Goal: Contribute content

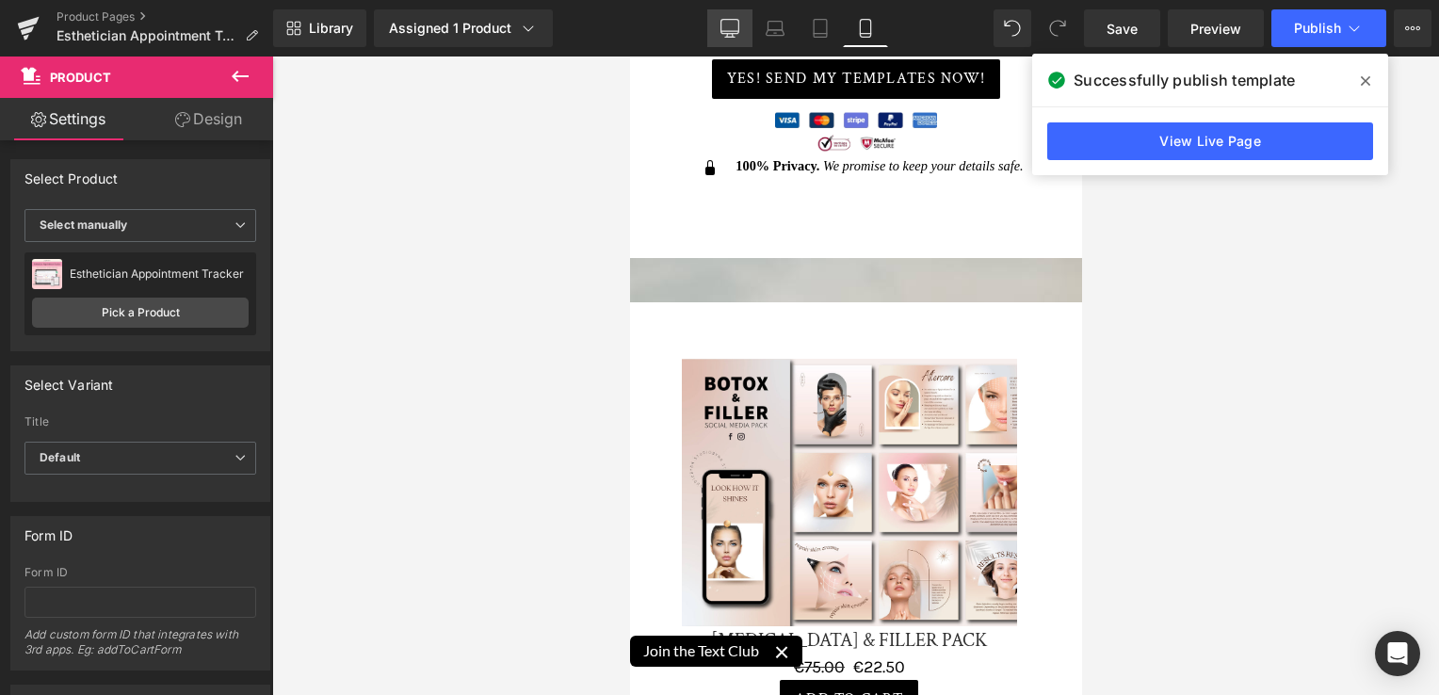
click at [727, 36] on icon at bounding box center [730, 28] width 19 height 19
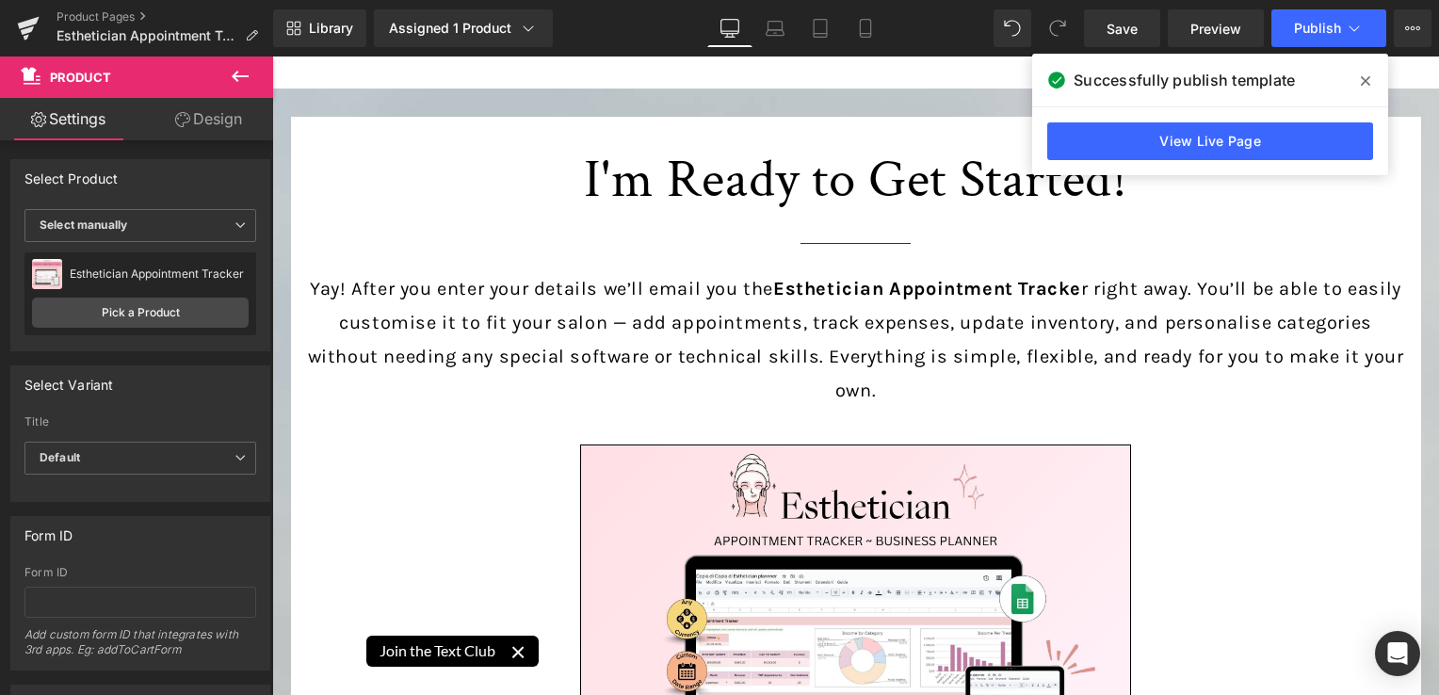
scroll to position [8663, 0]
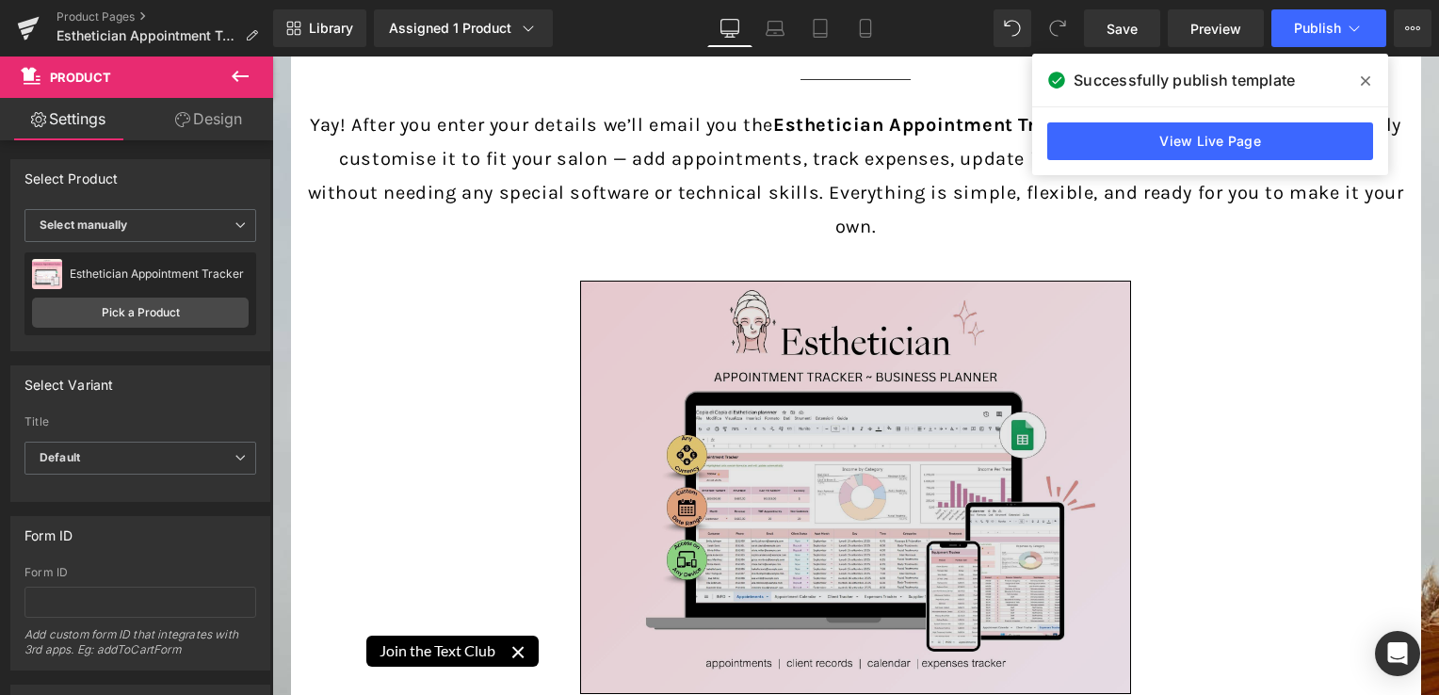
click at [947, 518] on img at bounding box center [855, 487] width 551 height 413
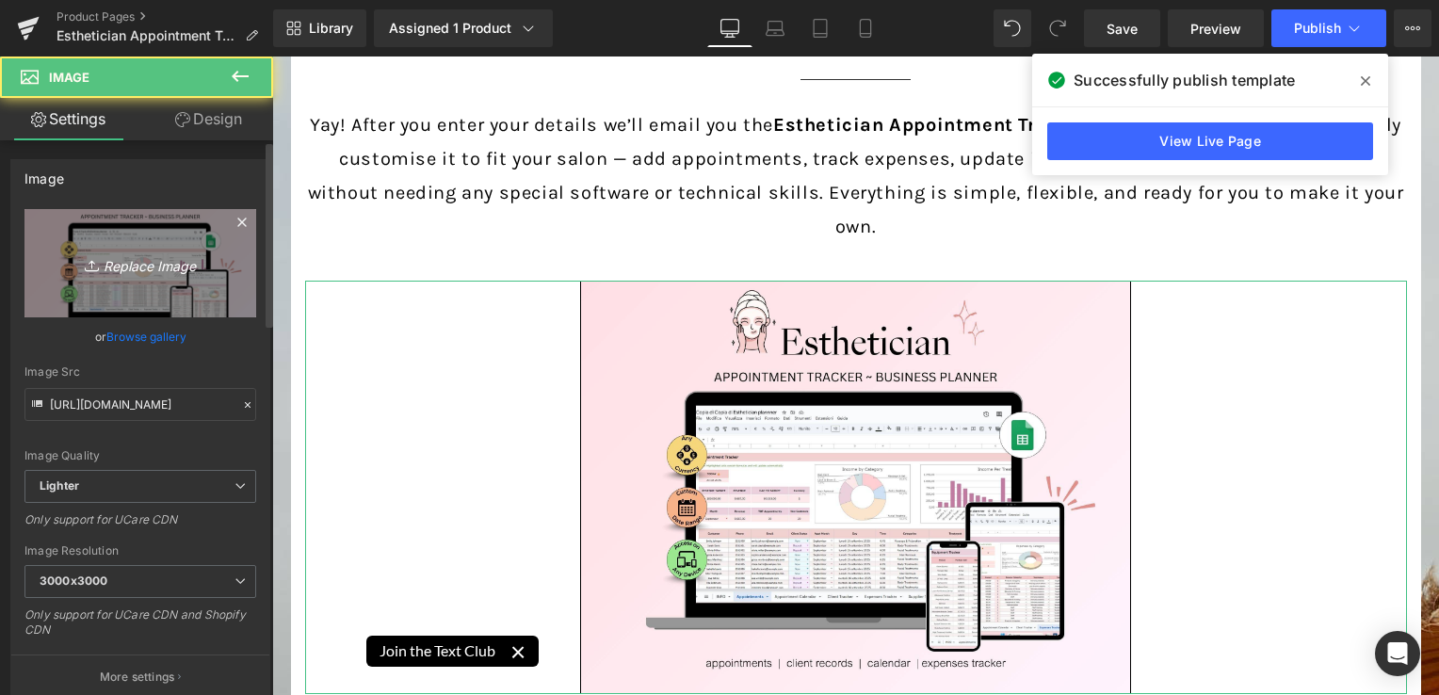
click at [173, 270] on icon "Replace Image" at bounding box center [140, 263] width 151 height 24
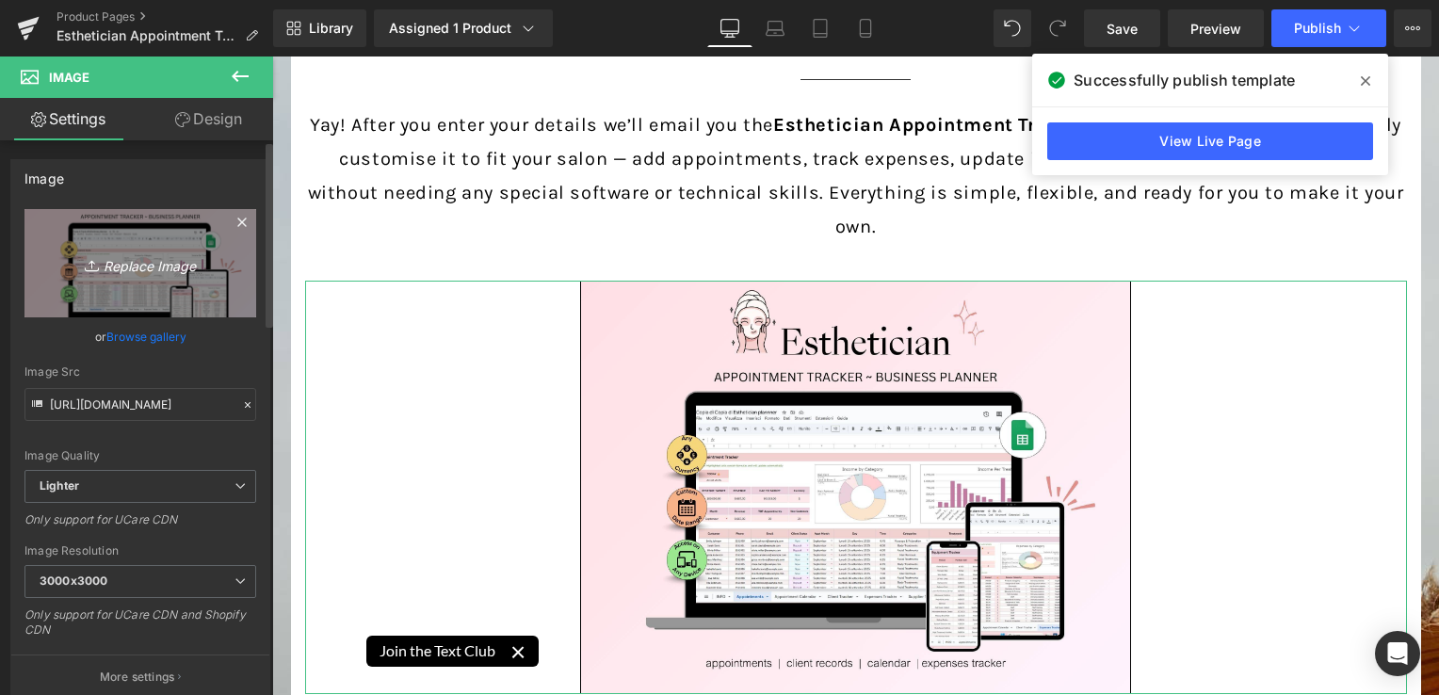
type input "C:\fakepath\Digital Appointment Planner 2023 (35).jpg"
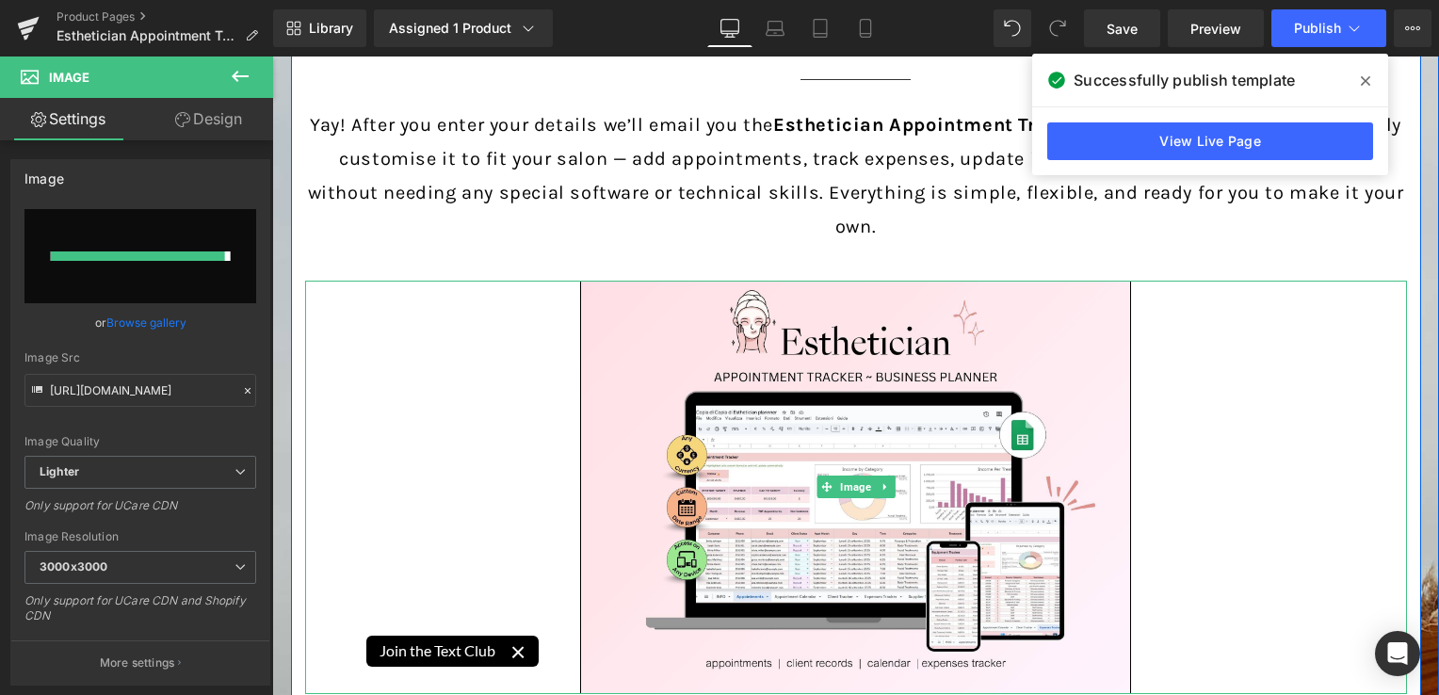
type input "[URL][DOMAIN_NAME]"
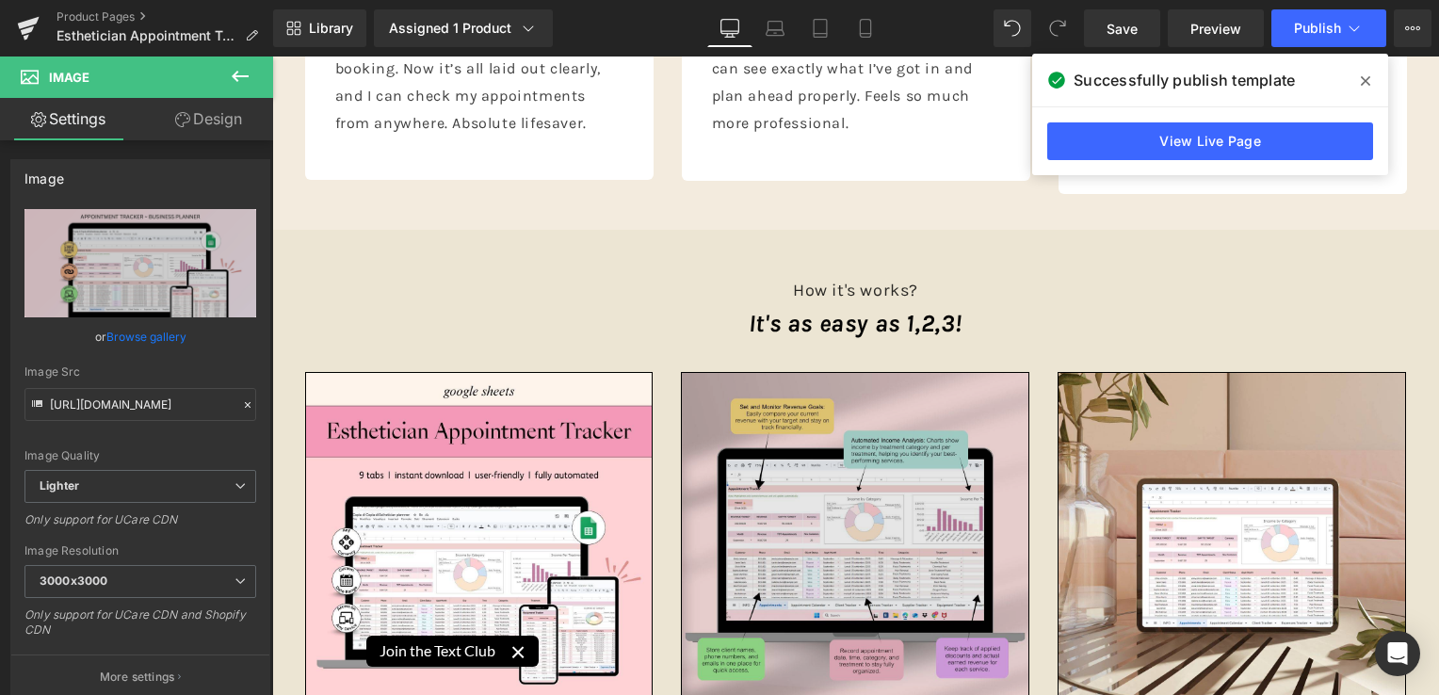
scroll to position [7250, 0]
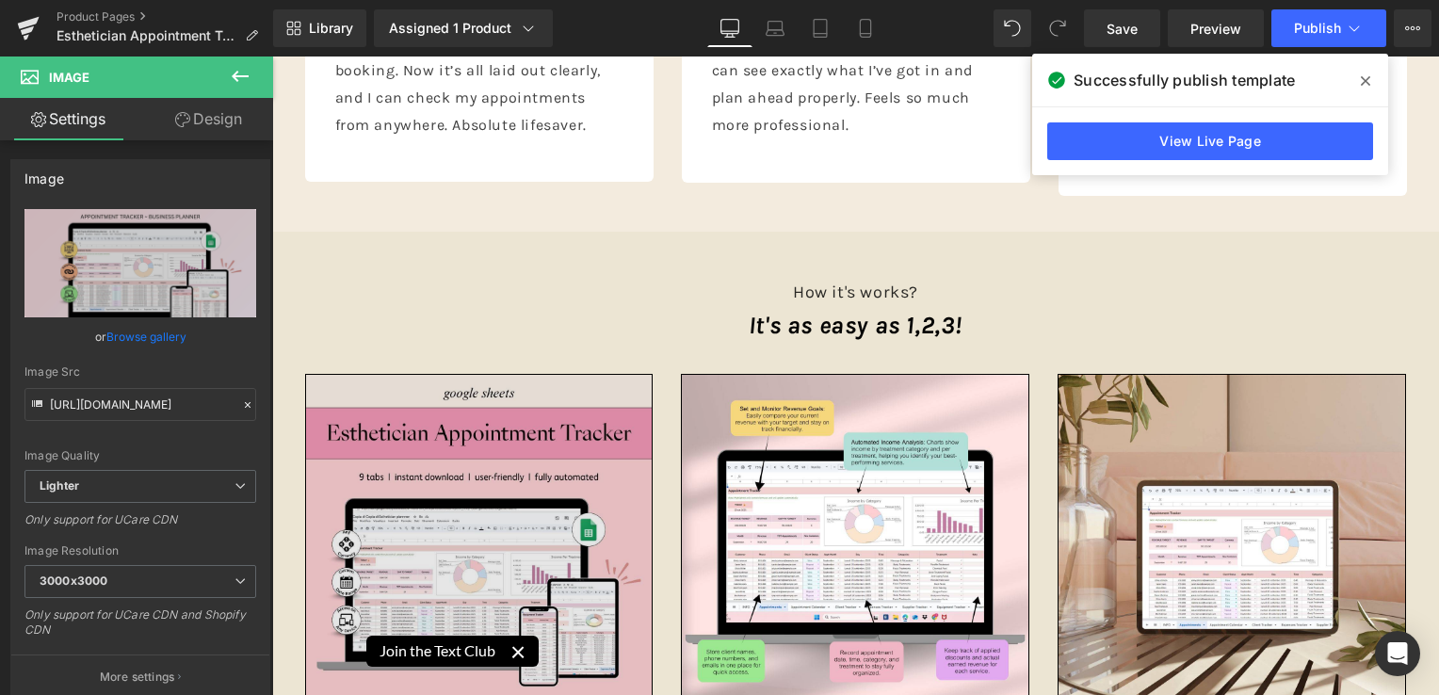
click at [460, 507] on img at bounding box center [479, 548] width 348 height 348
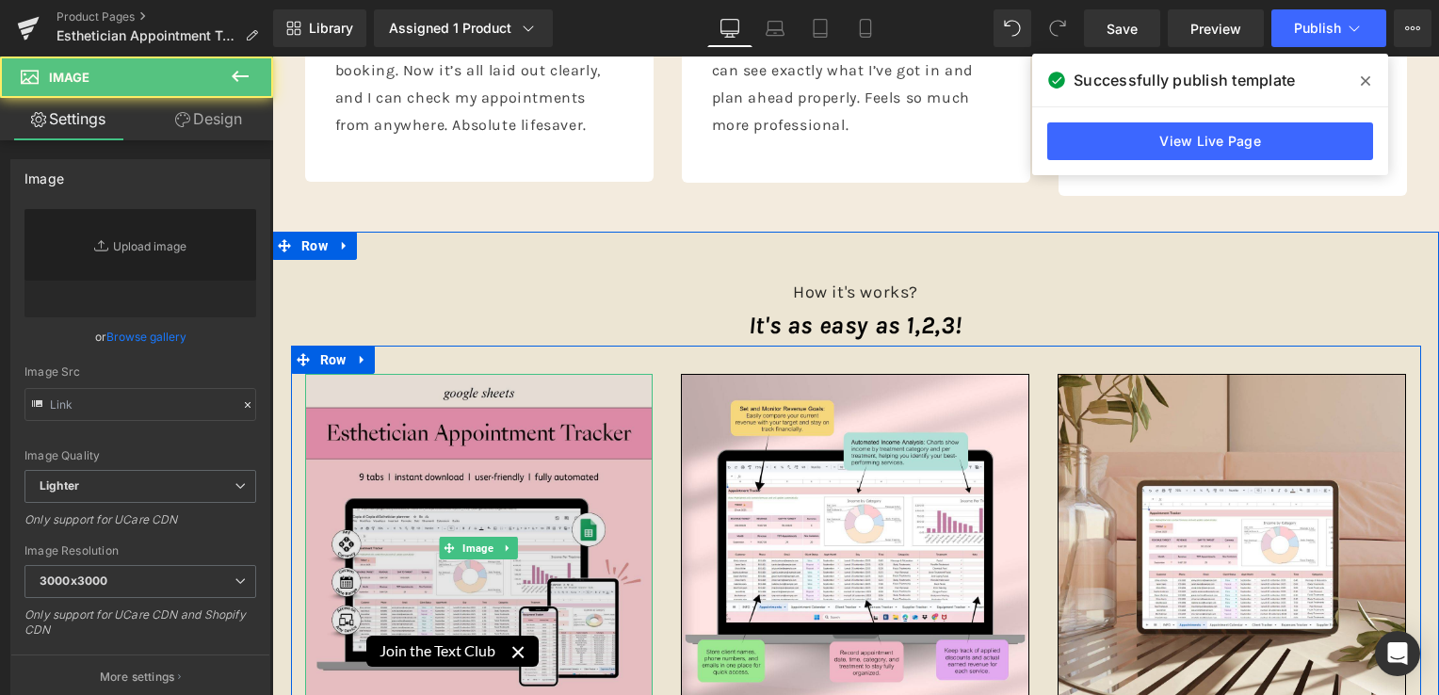
type input "[URL][DOMAIN_NAME]"
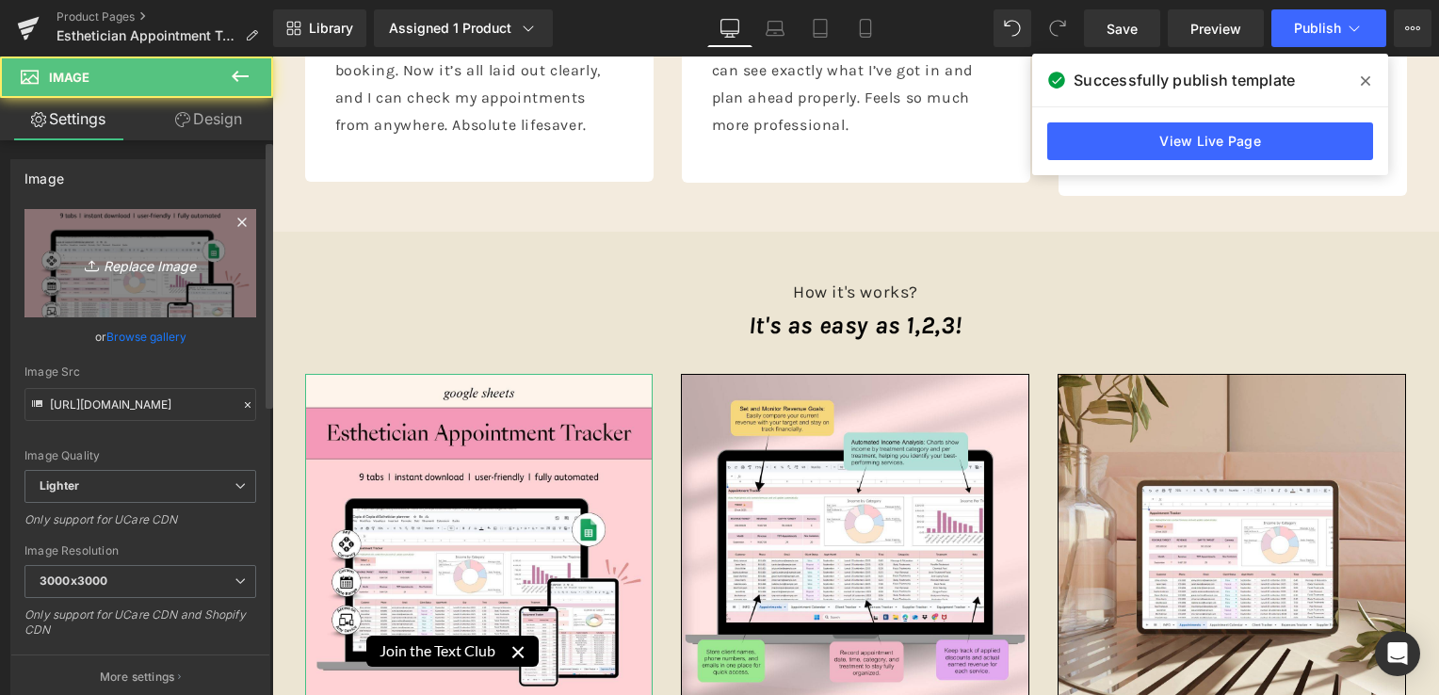
click at [195, 274] on icon "Replace Image" at bounding box center [140, 263] width 151 height 24
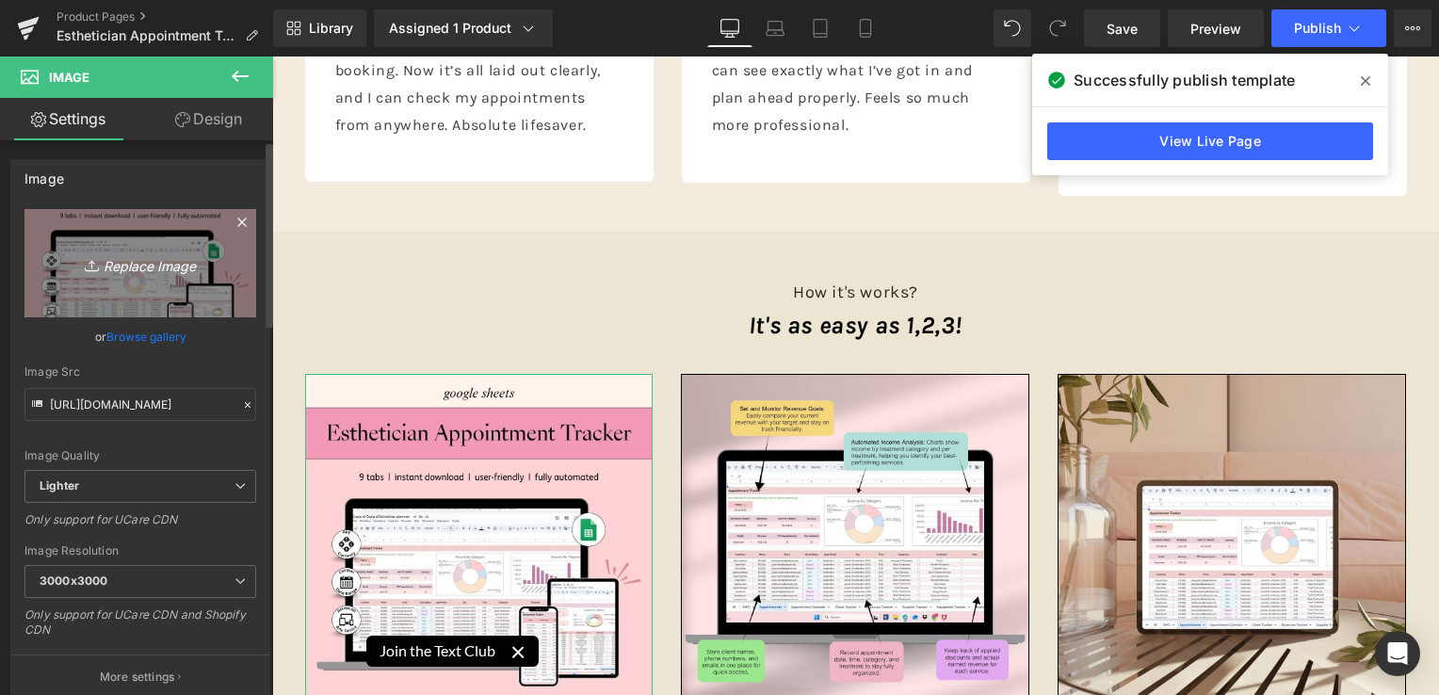
type input "C:\fakepath\Creative SITEVEE (70).jpg"
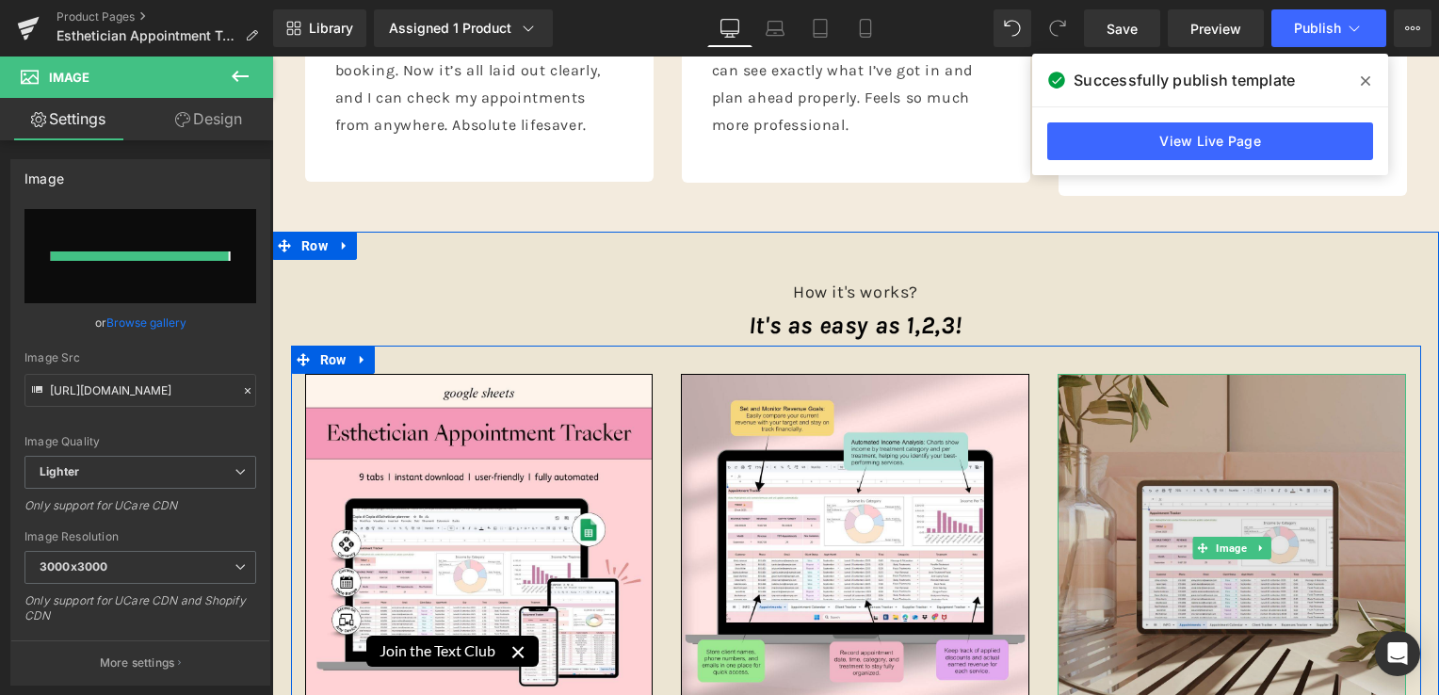
type input "[URL][DOMAIN_NAME]"
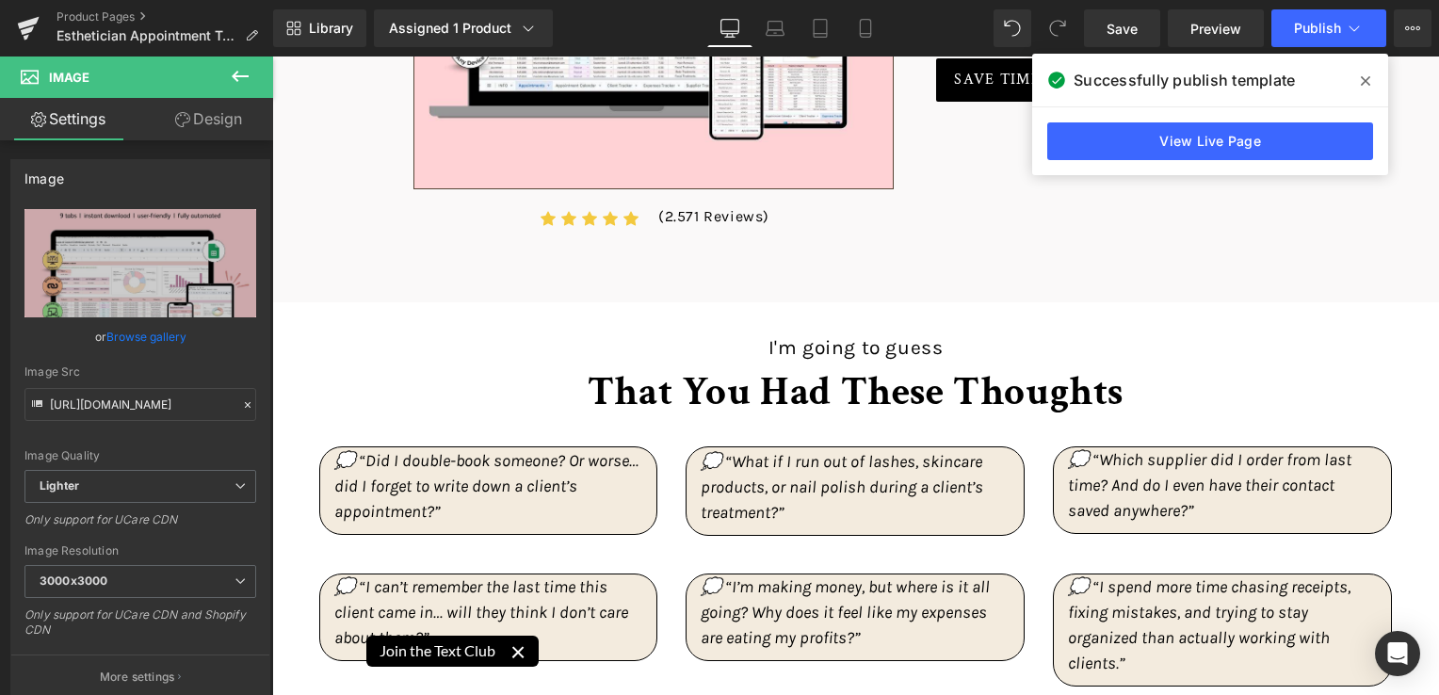
scroll to position [1599, 0]
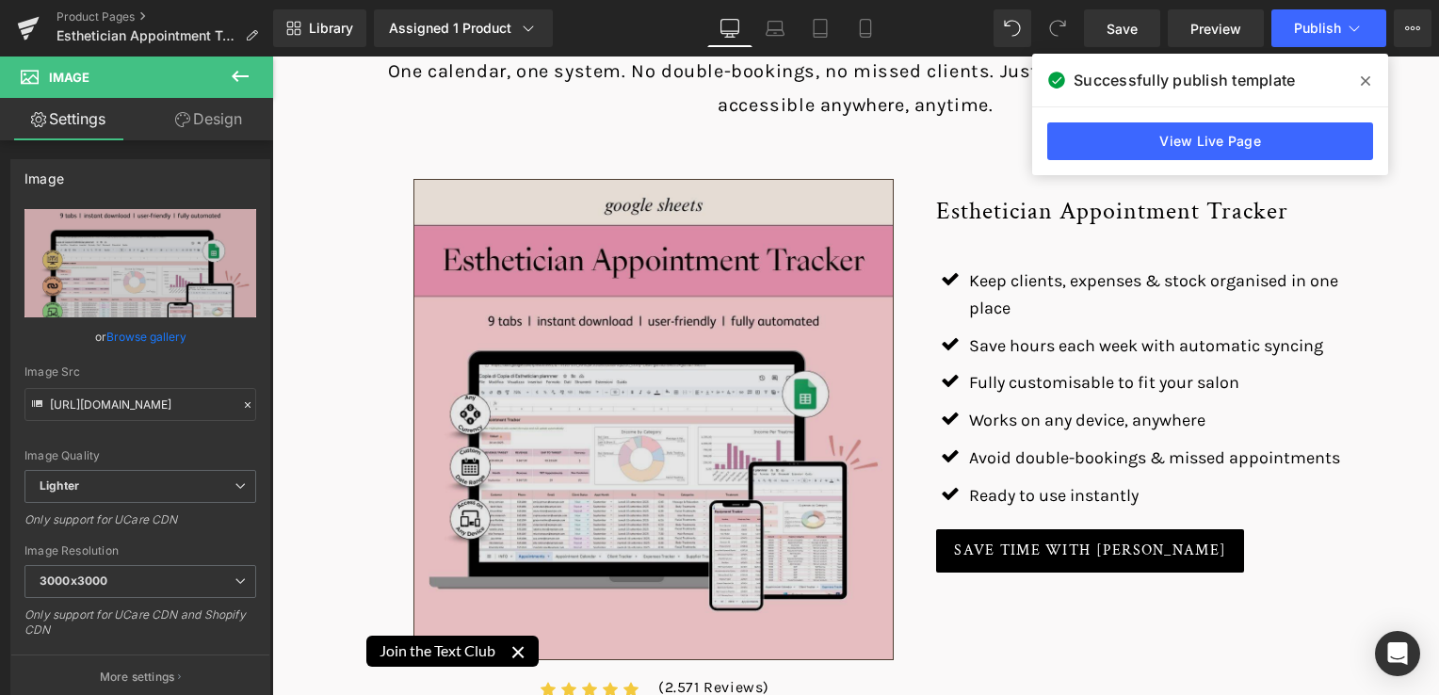
click at [561, 387] on img at bounding box center [653, 419] width 481 height 481
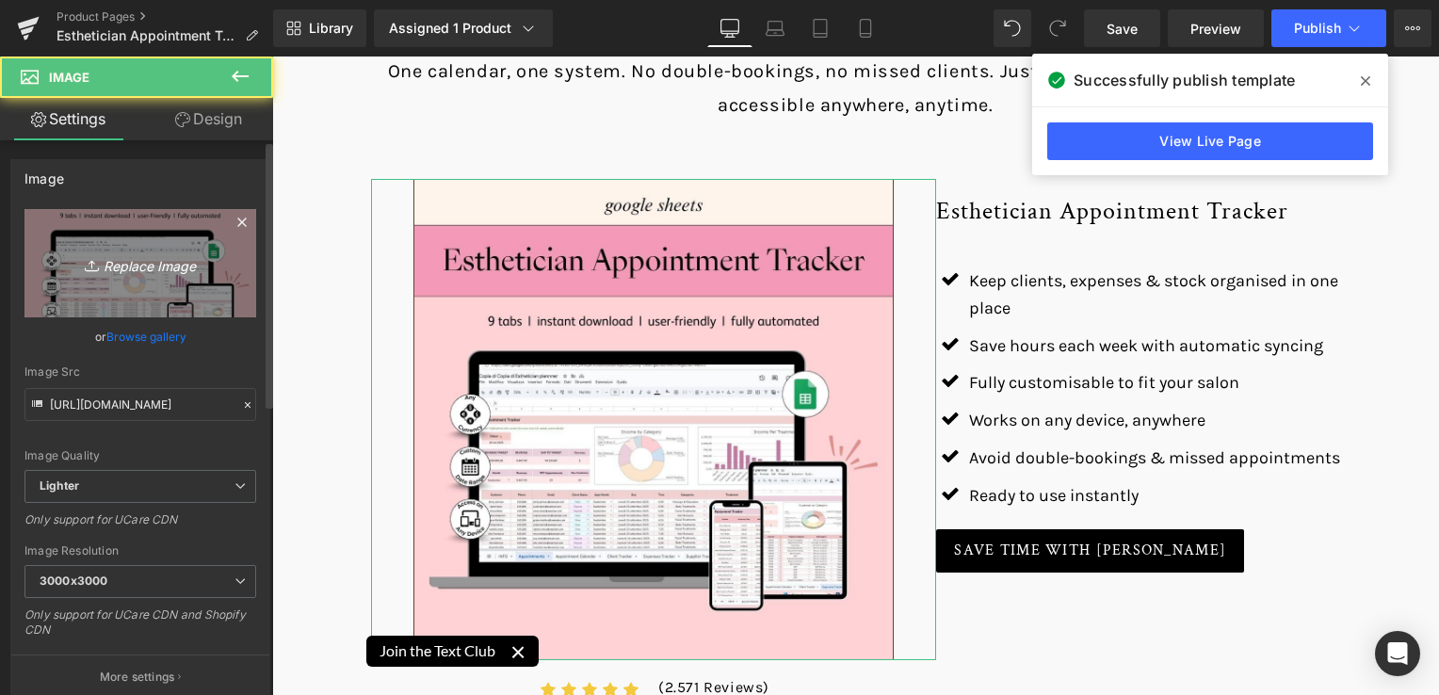
click at [154, 271] on icon "Replace Image" at bounding box center [140, 263] width 151 height 24
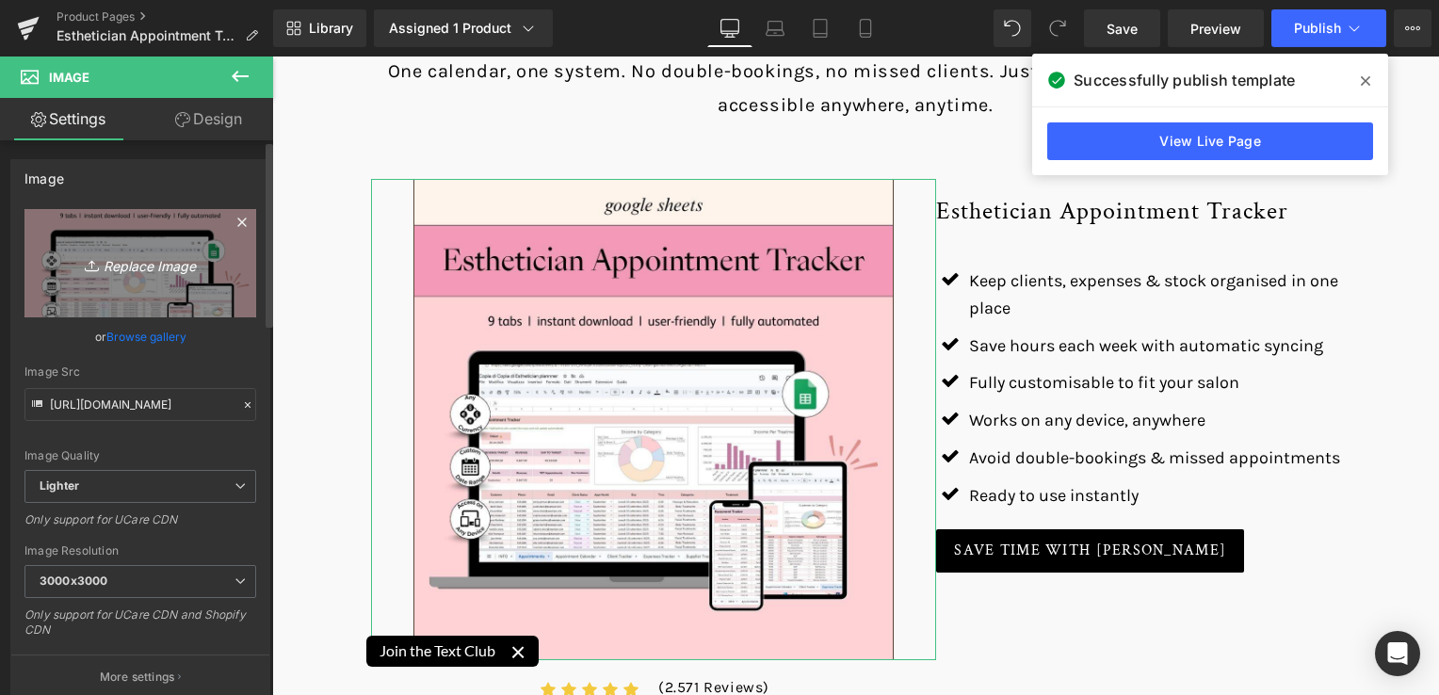
type input "C:\fakepath\Creative SITEVEE (70).jpg"
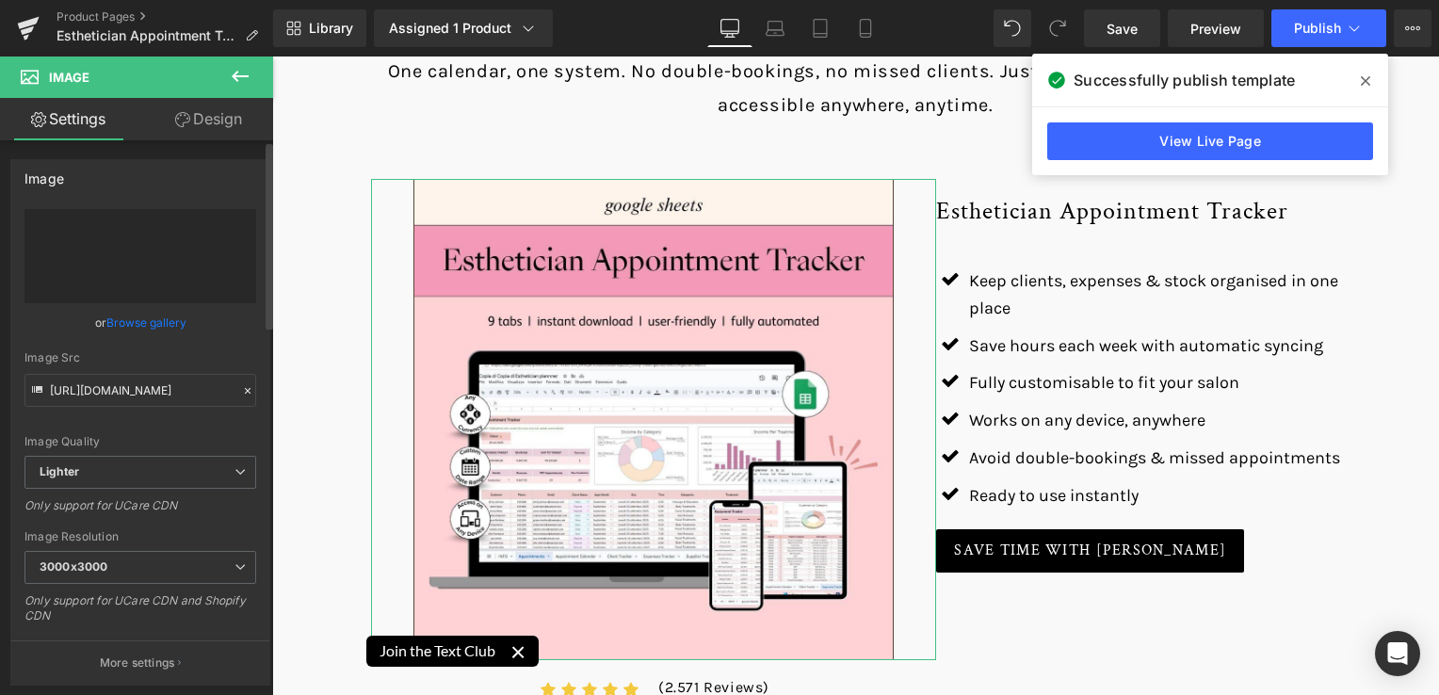
type input "[URL][DOMAIN_NAME]"
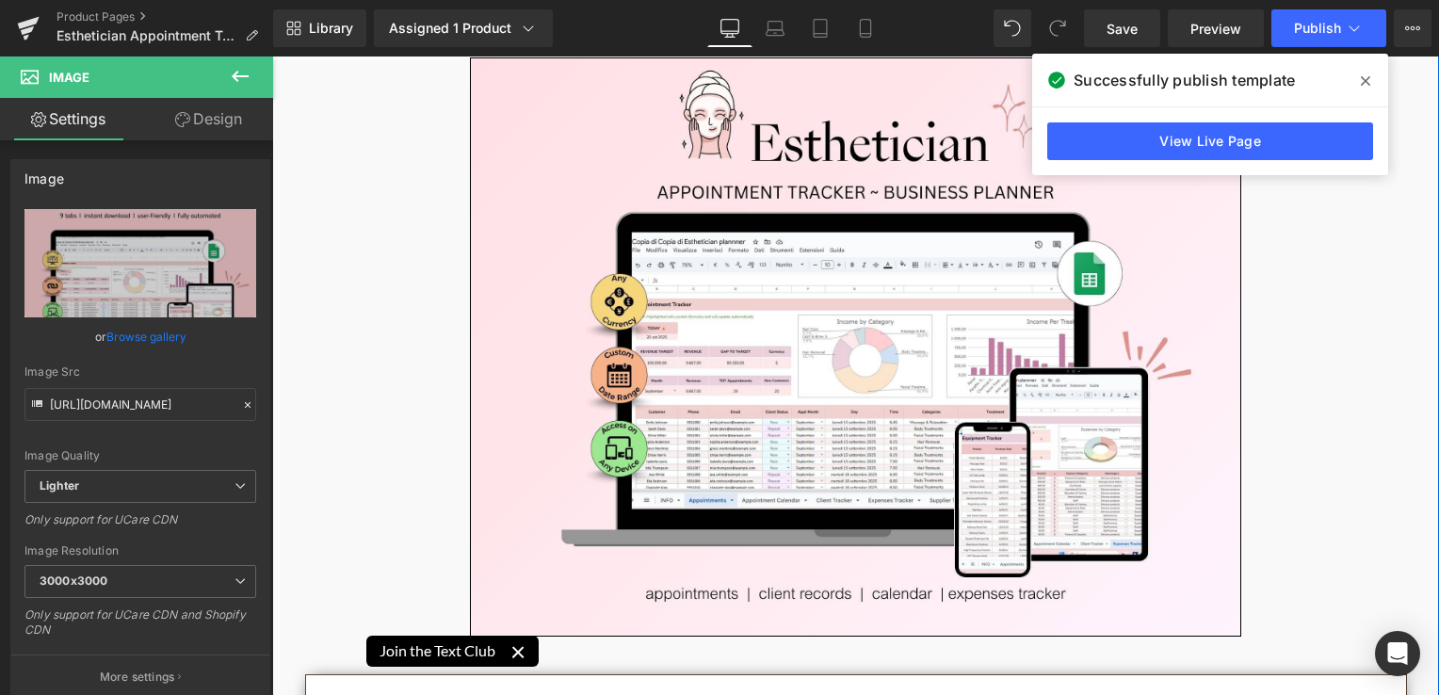
scroll to position [281, 0]
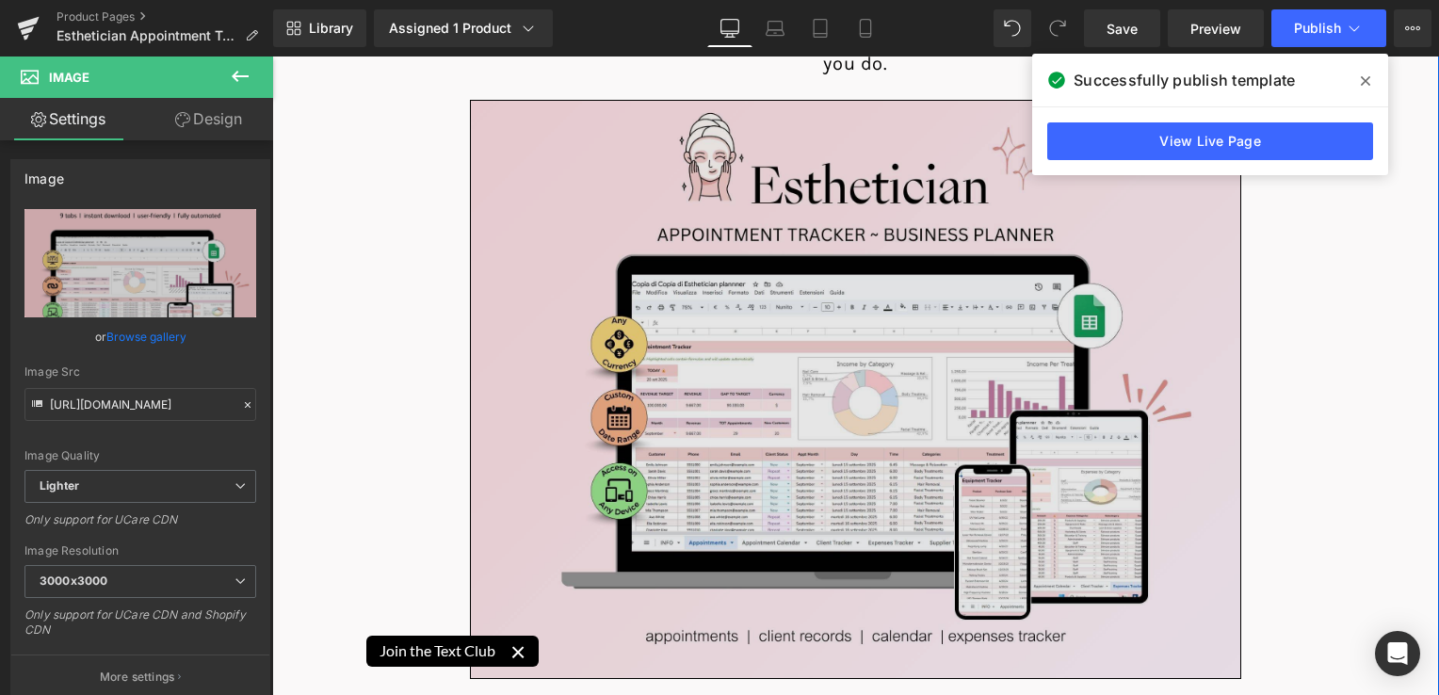
click at [900, 399] on img at bounding box center [855, 389] width 771 height 579
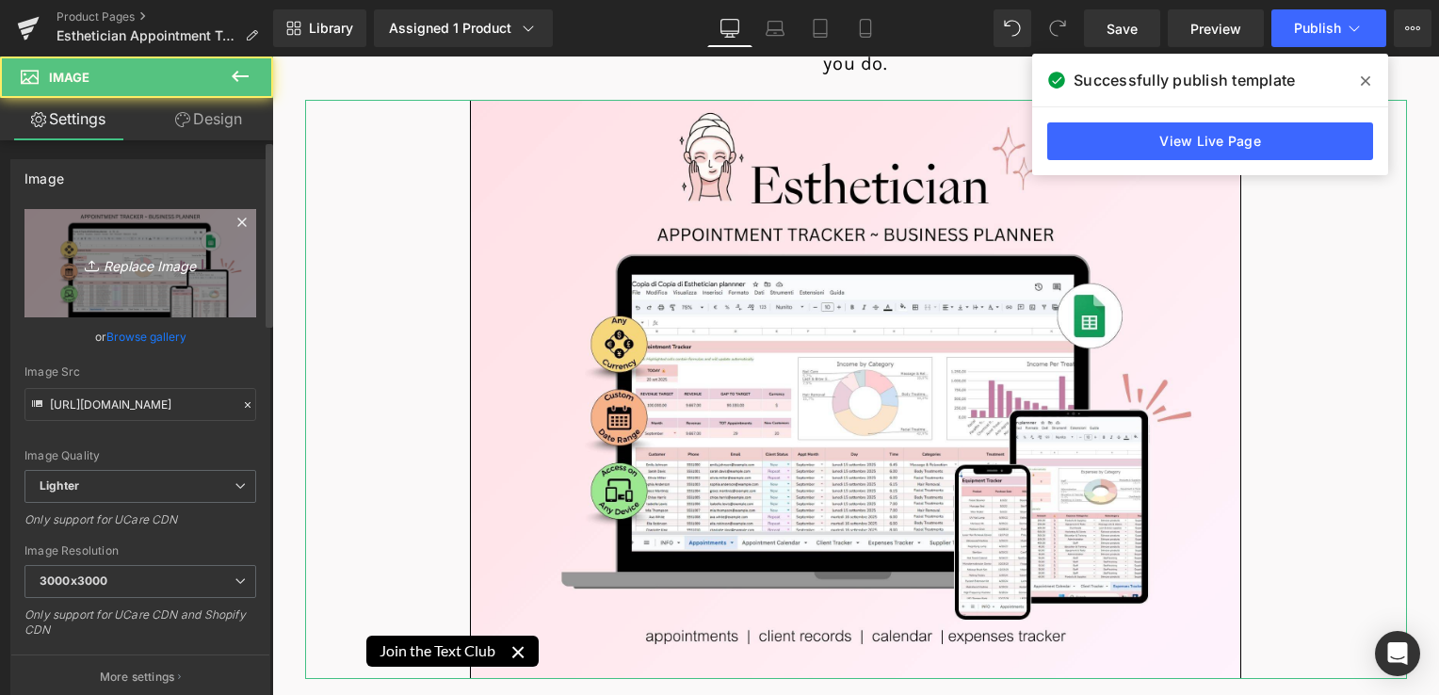
click at [96, 262] on icon at bounding box center [94, 265] width 19 height 19
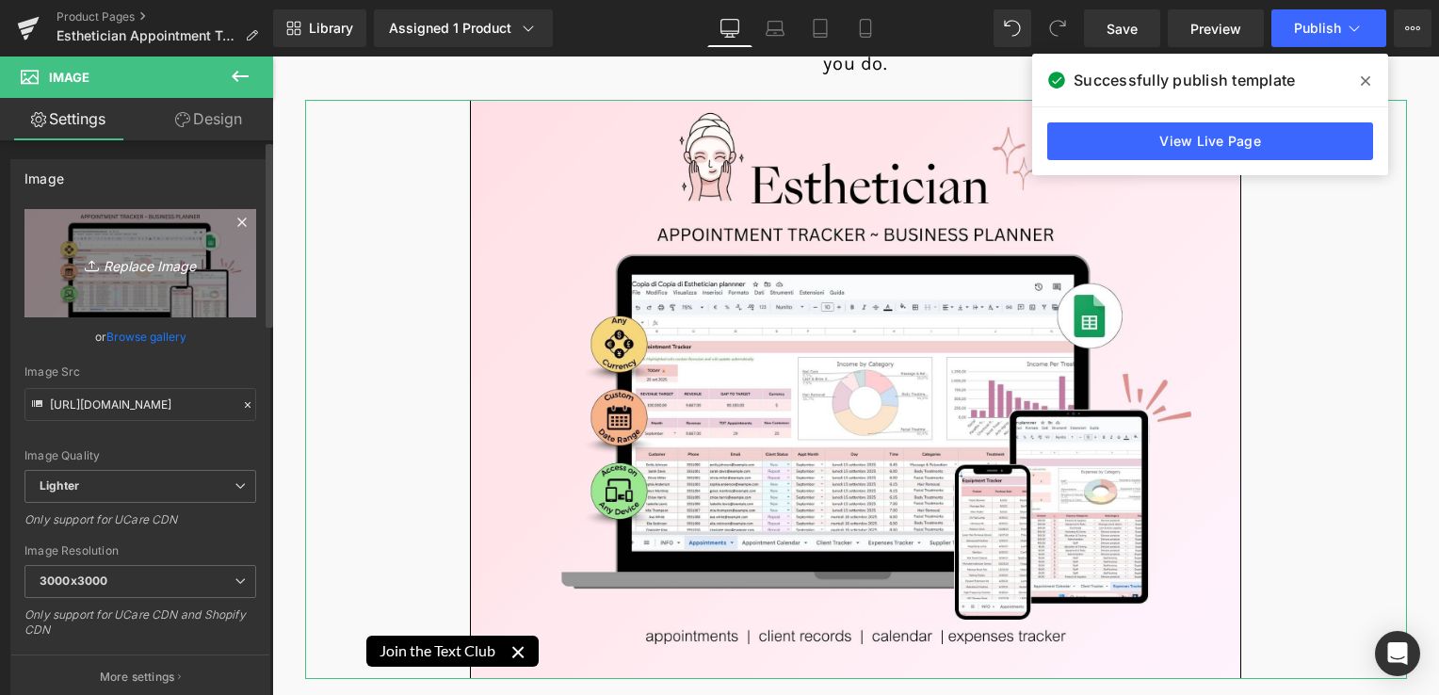
type input "C:\fakepath\Digital Appointment Planner 2023 (35).jpg"
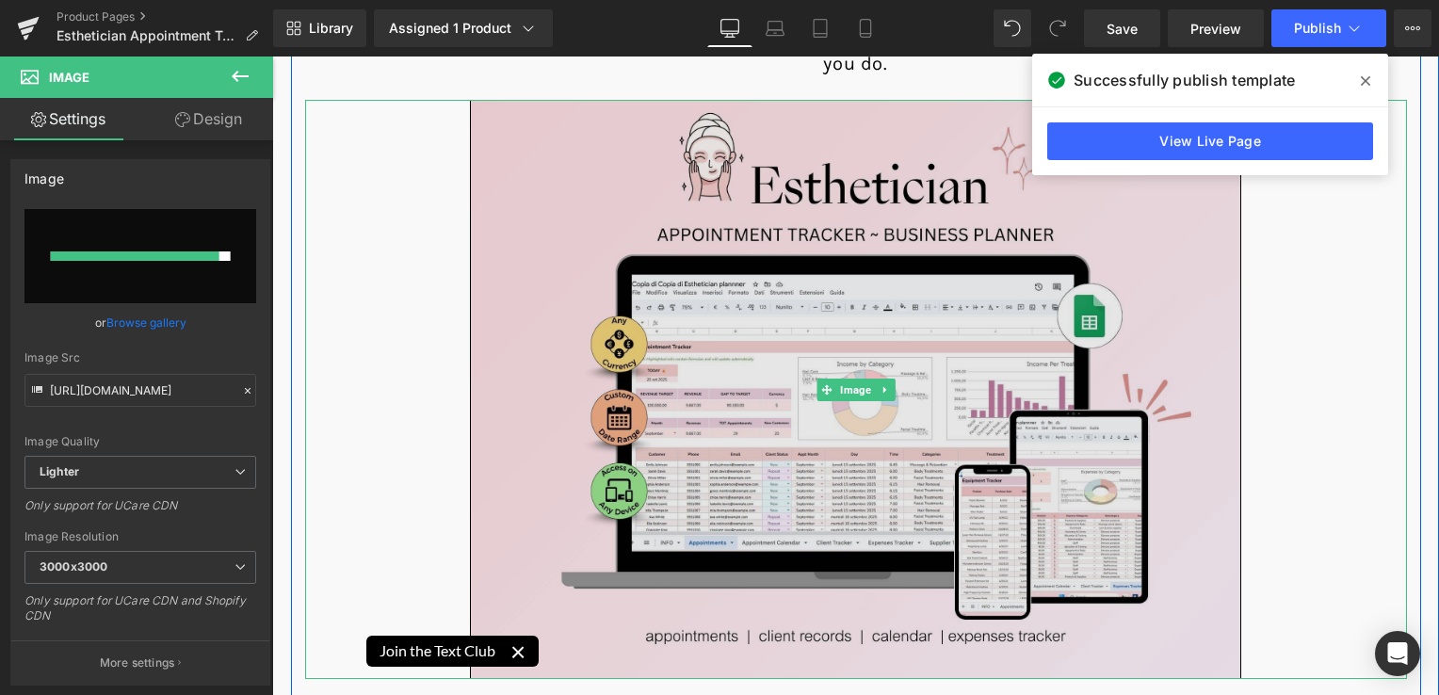
type input "[URL][DOMAIN_NAME]"
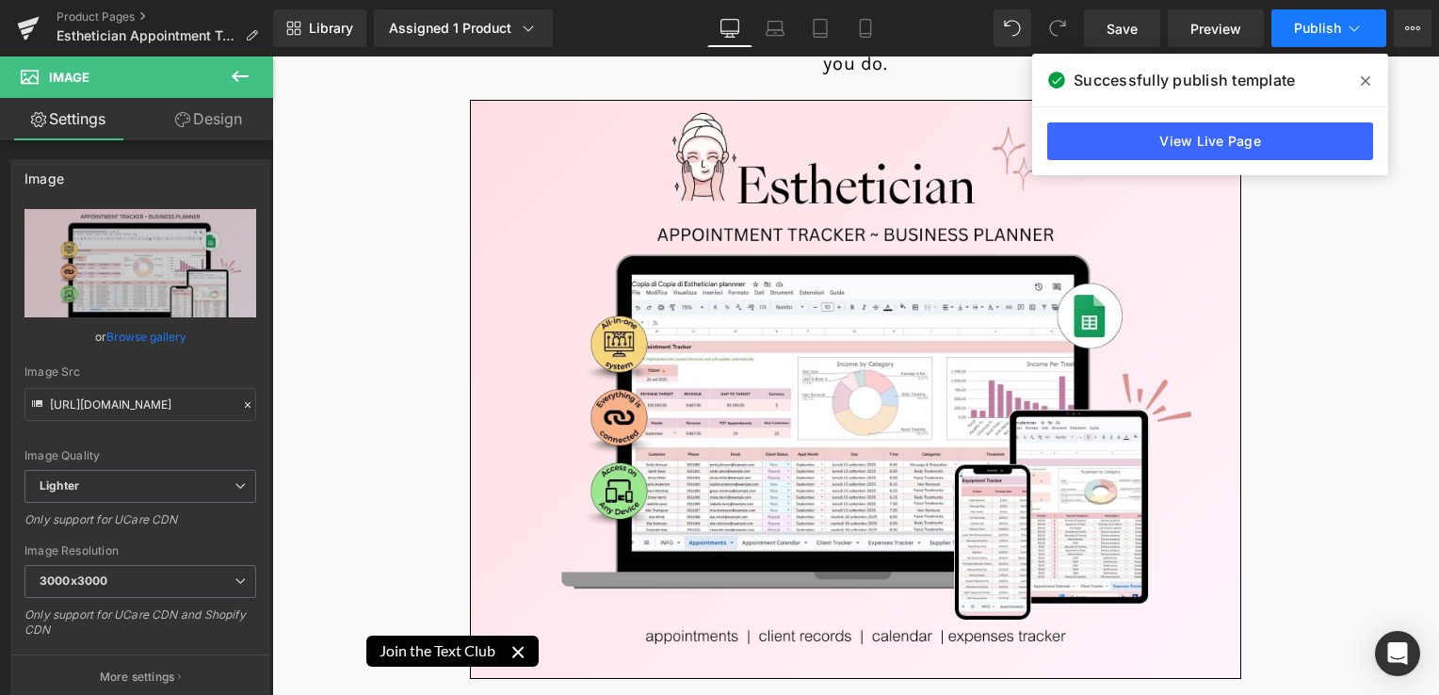
click at [1311, 38] on button "Publish" at bounding box center [1328, 28] width 115 height 38
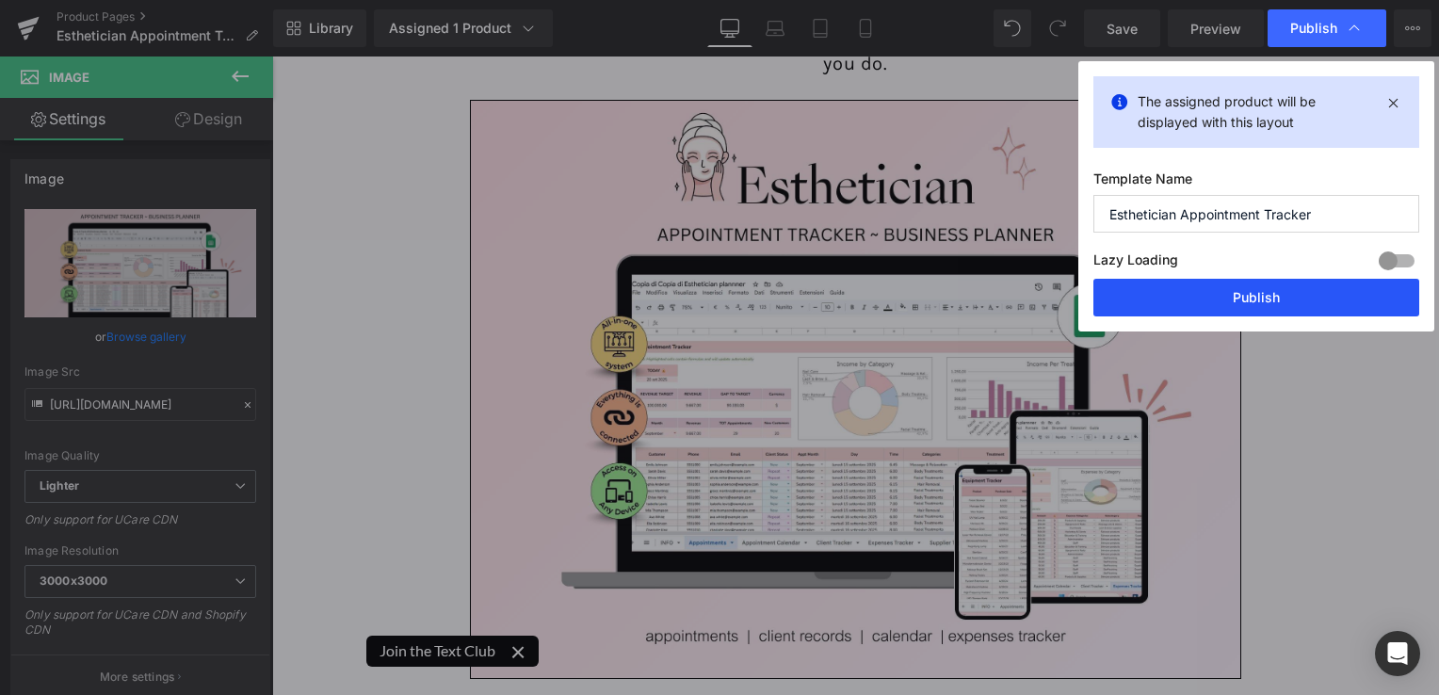
click at [1270, 300] on button "Publish" at bounding box center [1256, 298] width 326 height 38
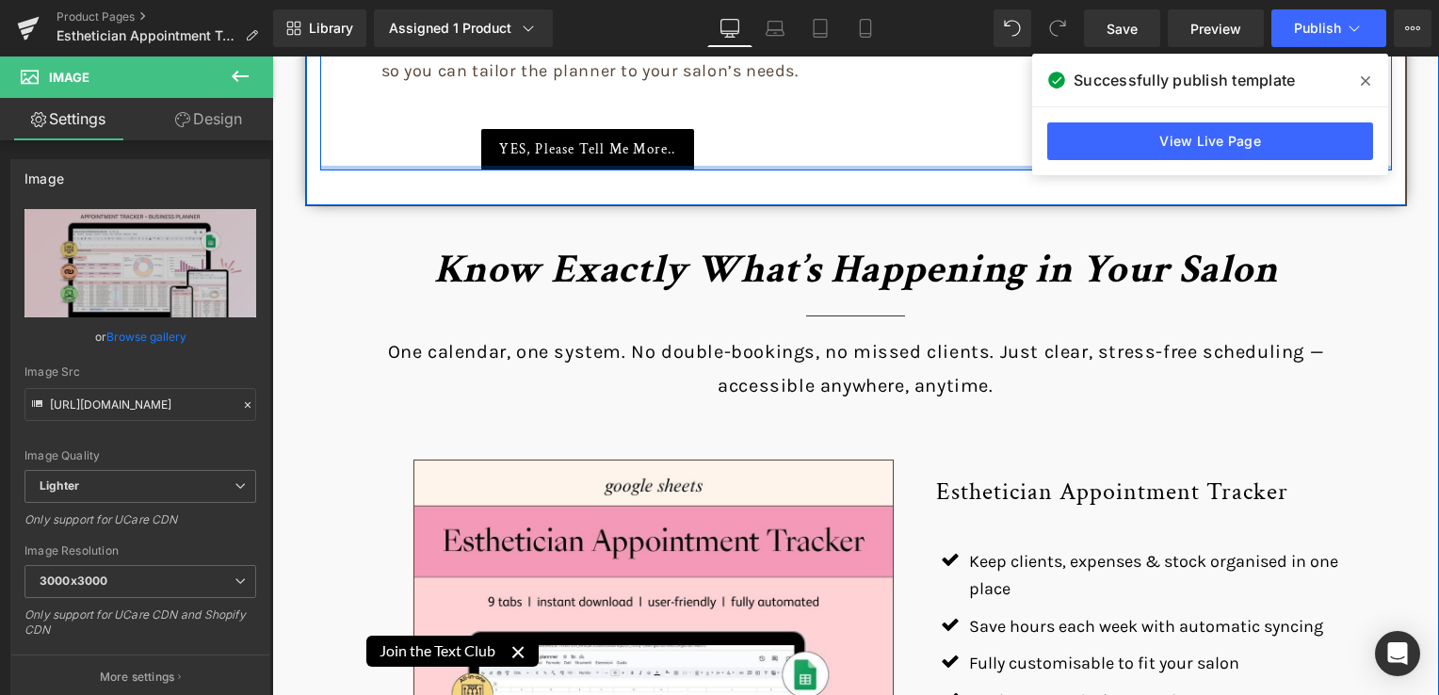
scroll to position [1507, 0]
